Goal: Information Seeking & Learning: Learn about a topic

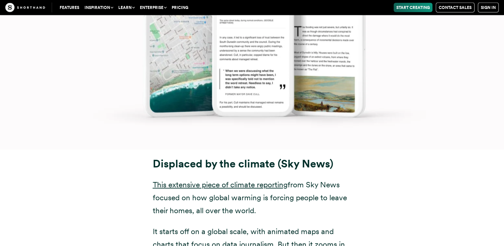
scroll to position [3930, 0]
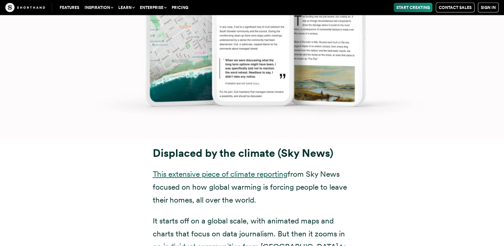
click at [236, 169] on link "This extensive piece of climate reporting" at bounding box center [220, 173] width 135 height 9
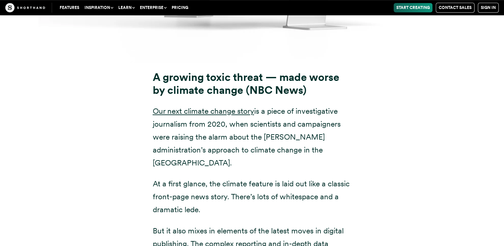
scroll to position [5480, 0]
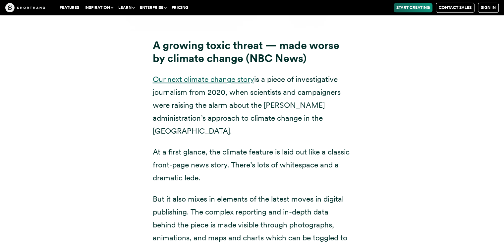
click at [195, 75] on link "Our next climate change story" at bounding box center [203, 79] width 101 height 9
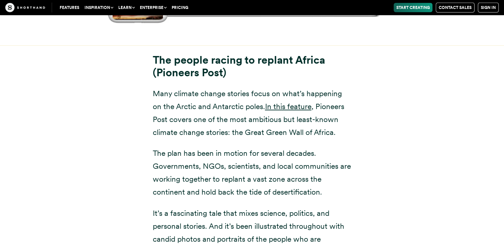
scroll to position [6991, 0]
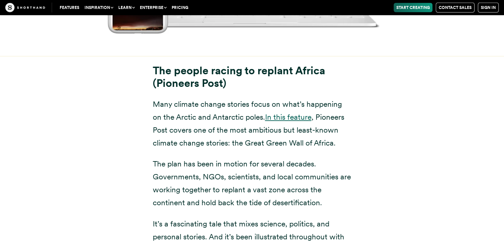
click at [286, 112] on link "In this feature" at bounding box center [288, 116] width 46 height 9
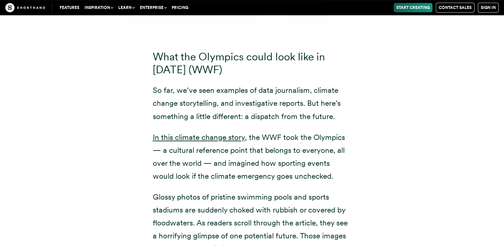
scroll to position [7743, 0]
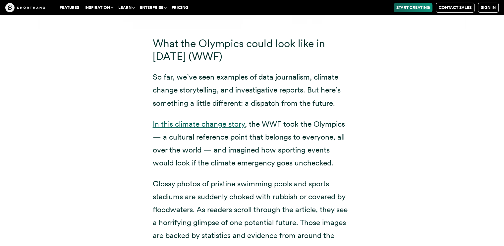
click at [219, 119] on link "In this climate change story" at bounding box center [199, 123] width 92 height 9
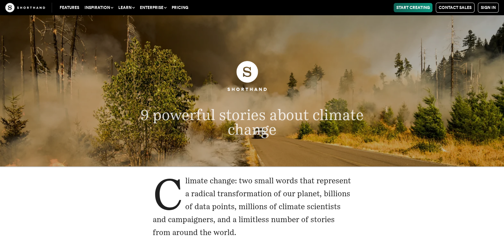
scroll to position [110, 0]
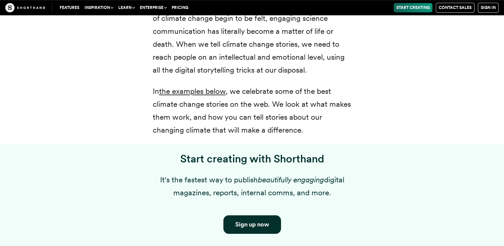
scroll to position [420, 0]
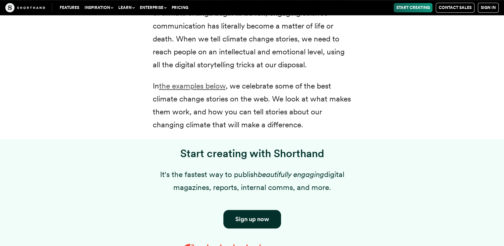
click at [219, 86] on link "the examples below" at bounding box center [192, 85] width 67 height 9
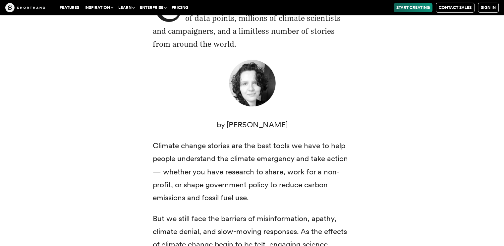
scroll to position [15, 0]
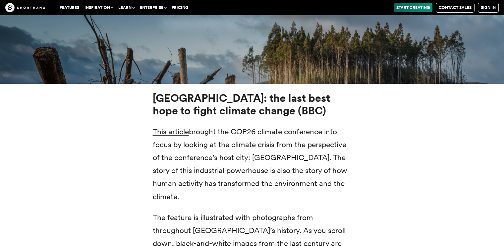
scroll to position [2423, 0]
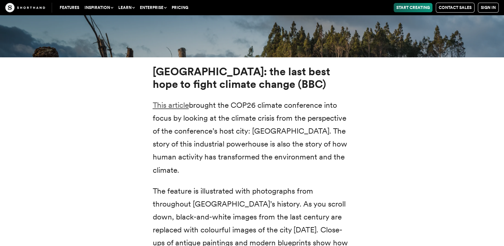
click at [173, 100] on link "This article" at bounding box center [171, 104] width 36 height 9
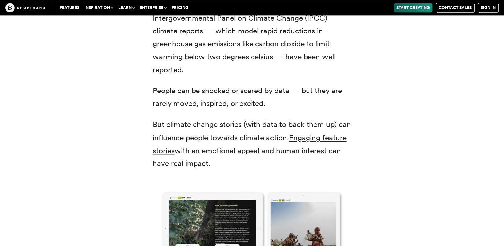
scroll to position [787, 0]
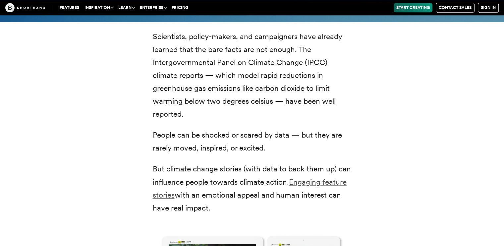
click at [317, 178] on link "Engaging feature stories" at bounding box center [250, 188] width 194 height 22
click at [503, 242] on div "Scientists, policy-makers, and campaigners have already learned that the bare f…" at bounding box center [252, 241] width 504 height 439
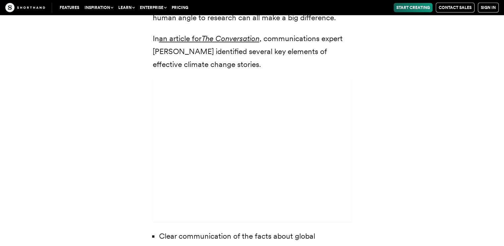
scroll to position [1897, 0]
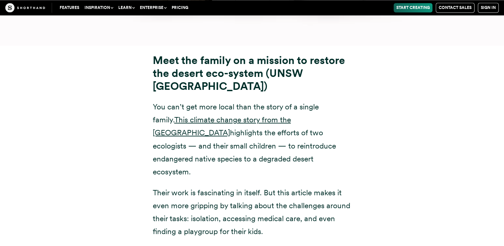
scroll to position [6262, 0]
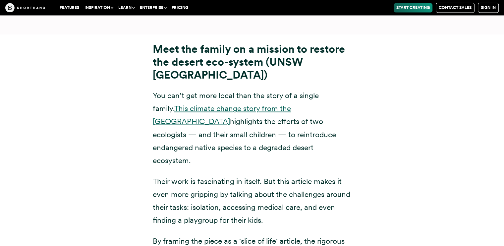
click at [287, 103] on link "This climate change story from the [GEOGRAPHIC_DATA]" at bounding box center [222, 114] width 138 height 22
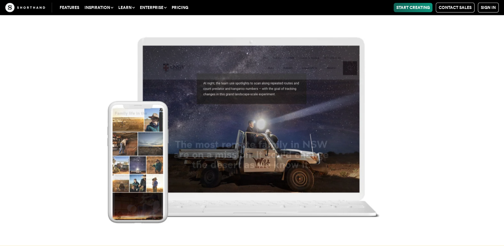
scroll to position [6726, 0]
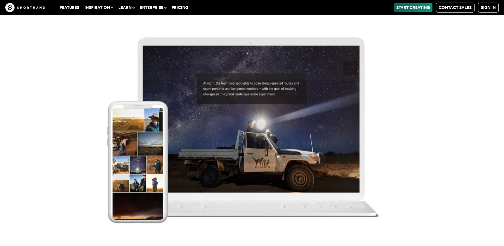
click at [496, 202] on img at bounding box center [252, 123] width 504 height 246
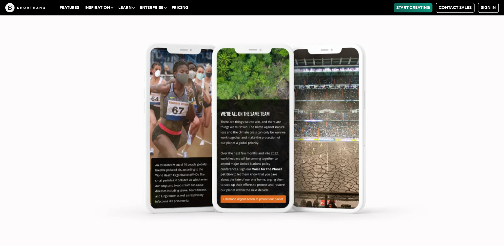
scroll to position [8266, 0]
click at [423, 145] on img at bounding box center [252, 123] width 504 height 246
